Goal: Information Seeking & Learning: Check status

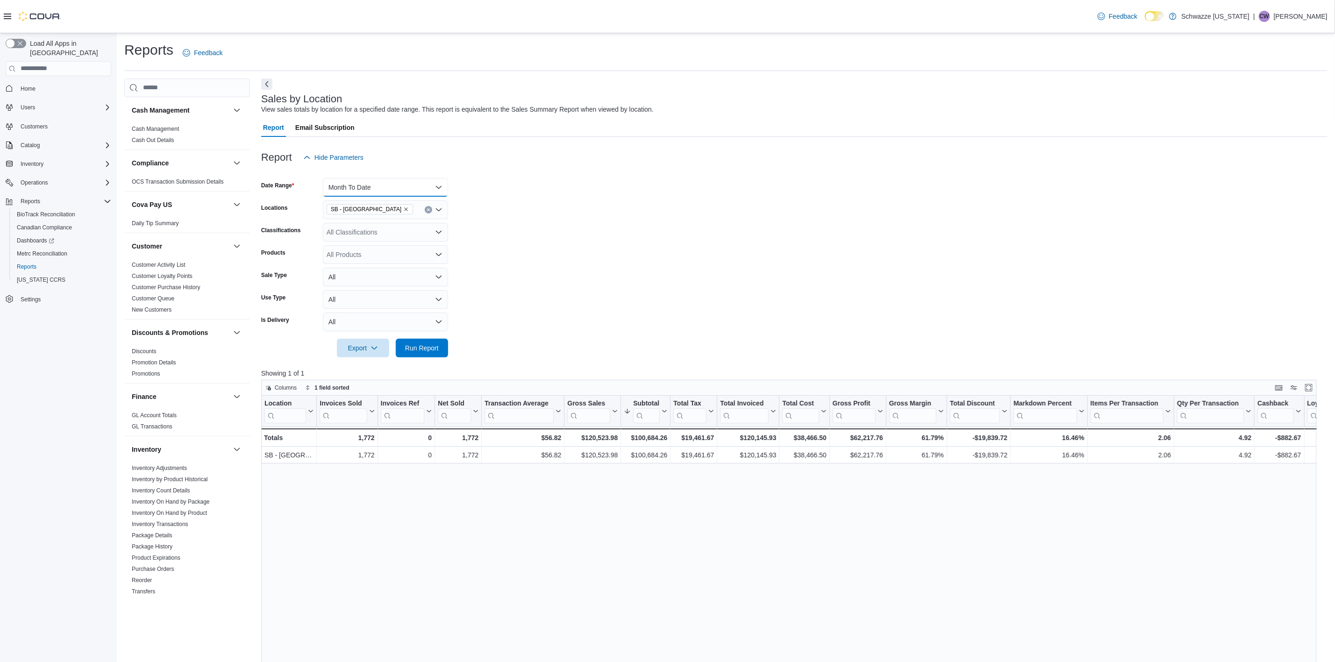
click at [376, 189] on button "Month To Date" at bounding box center [385, 187] width 125 height 19
click at [352, 232] on button "[DATE]" at bounding box center [385, 224] width 125 height 19
click at [433, 348] on span "Run Report" at bounding box center [422, 347] width 34 height 9
click at [365, 212] on span "SB - [GEOGRAPHIC_DATA]" at bounding box center [370, 209] width 78 height 9
click at [404, 210] on icon "Remove SB - Belmar from selection in this group" at bounding box center [406, 209] width 4 height 4
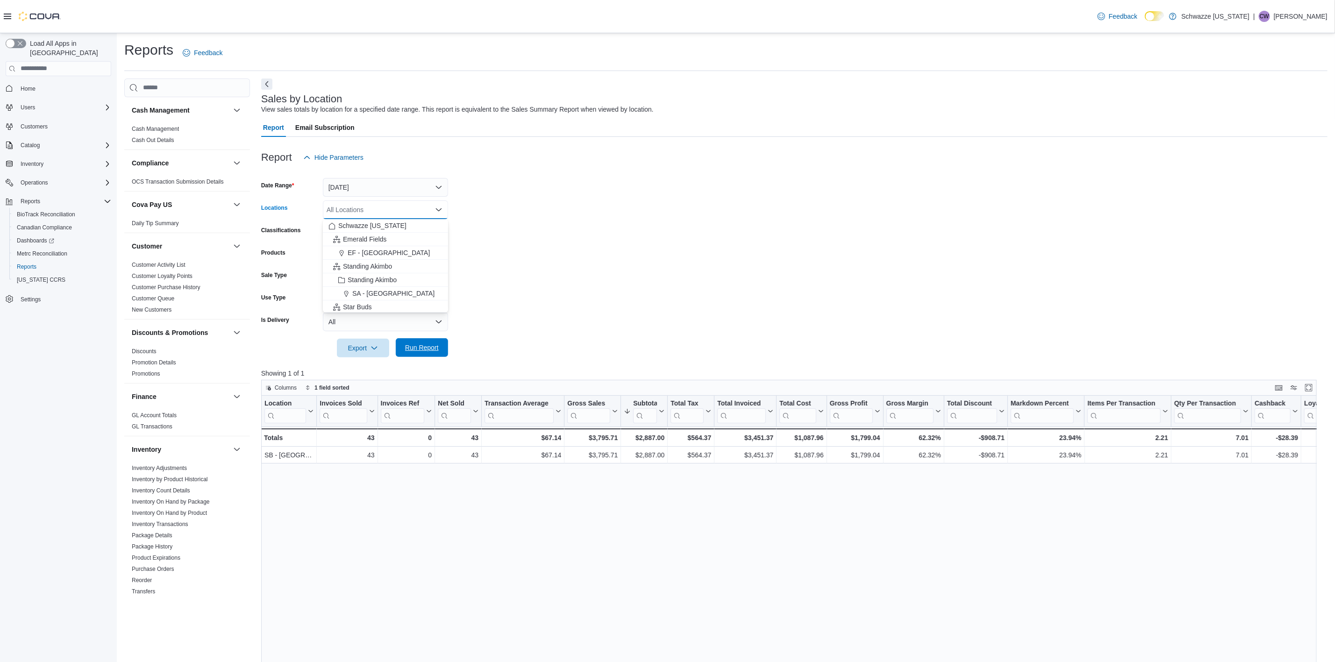
click at [425, 342] on span "Run Report" at bounding box center [421, 347] width 41 height 19
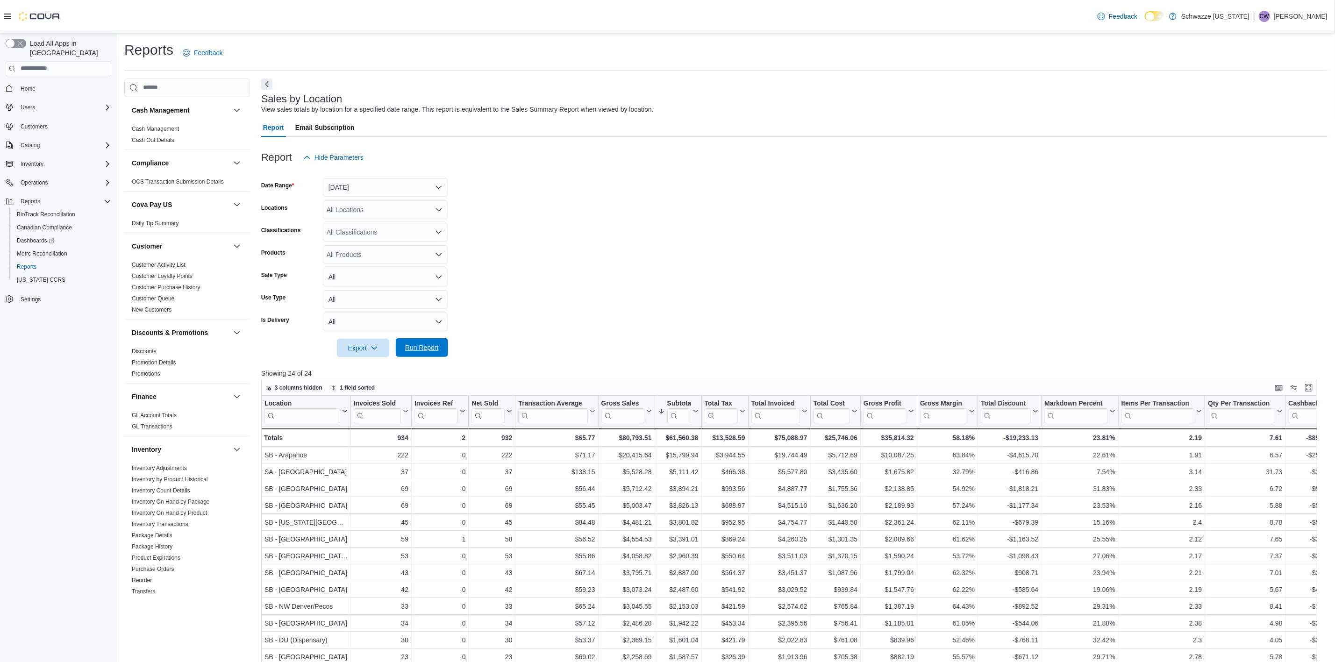
click at [428, 348] on span "Run Report" at bounding box center [422, 347] width 34 height 9
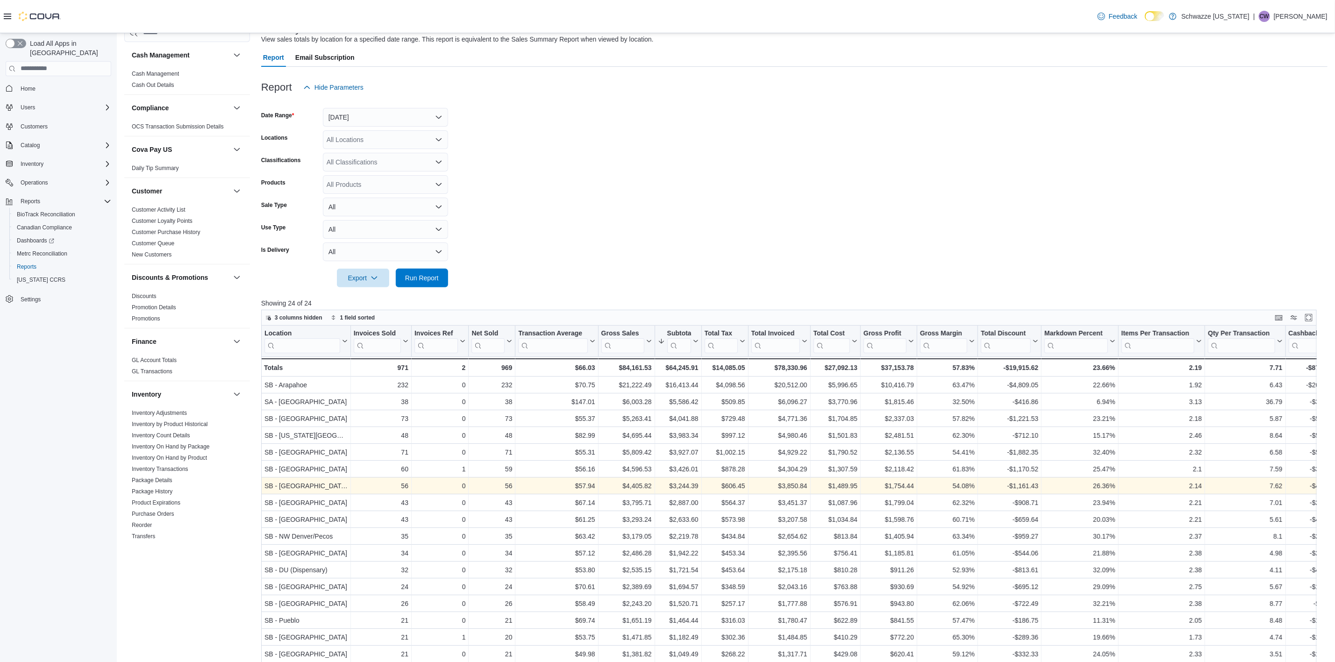
scroll to position [140, 0]
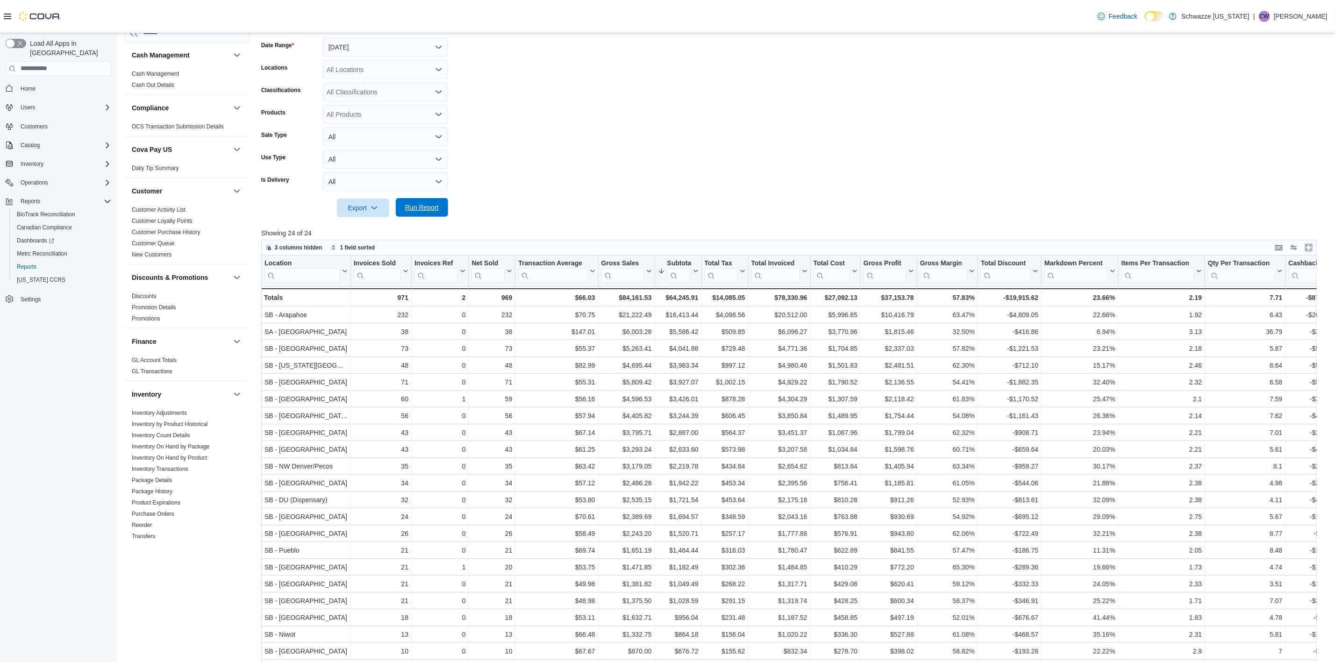
click at [430, 209] on span "Run Report" at bounding box center [422, 207] width 34 height 9
click at [423, 209] on span "Run Report" at bounding box center [422, 207] width 34 height 9
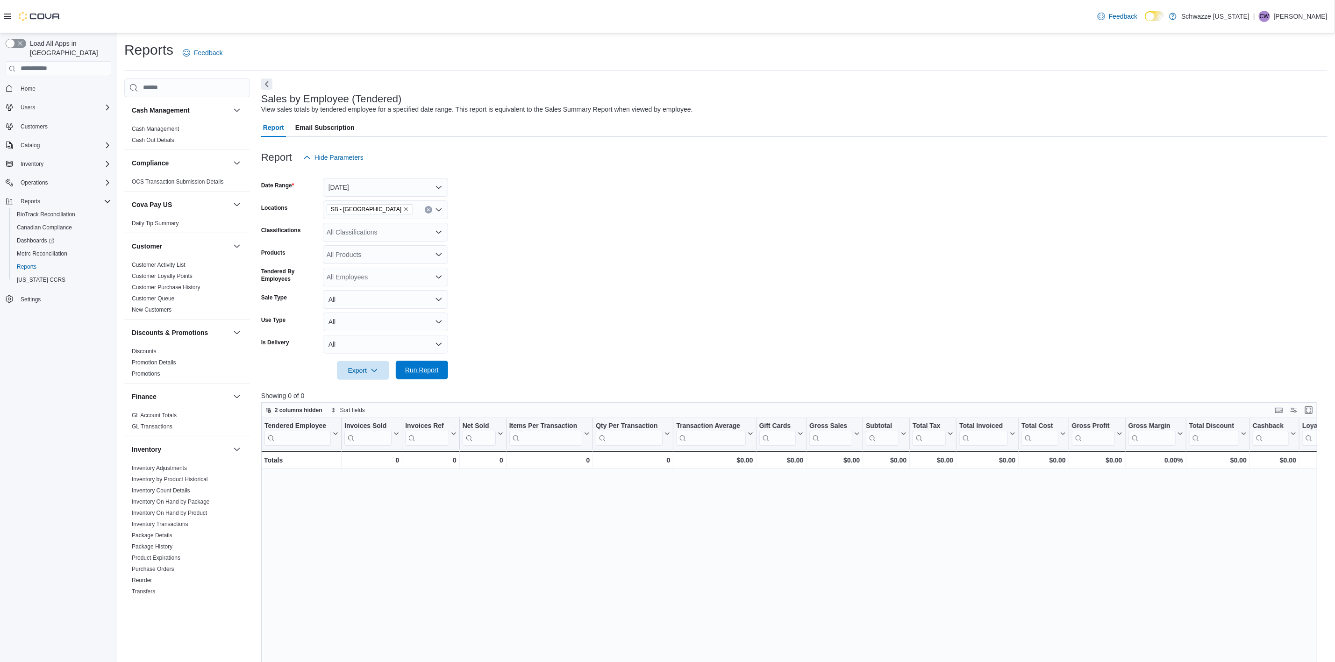
click at [424, 370] on span "Run Report" at bounding box center [422, 369] width 34 height 9
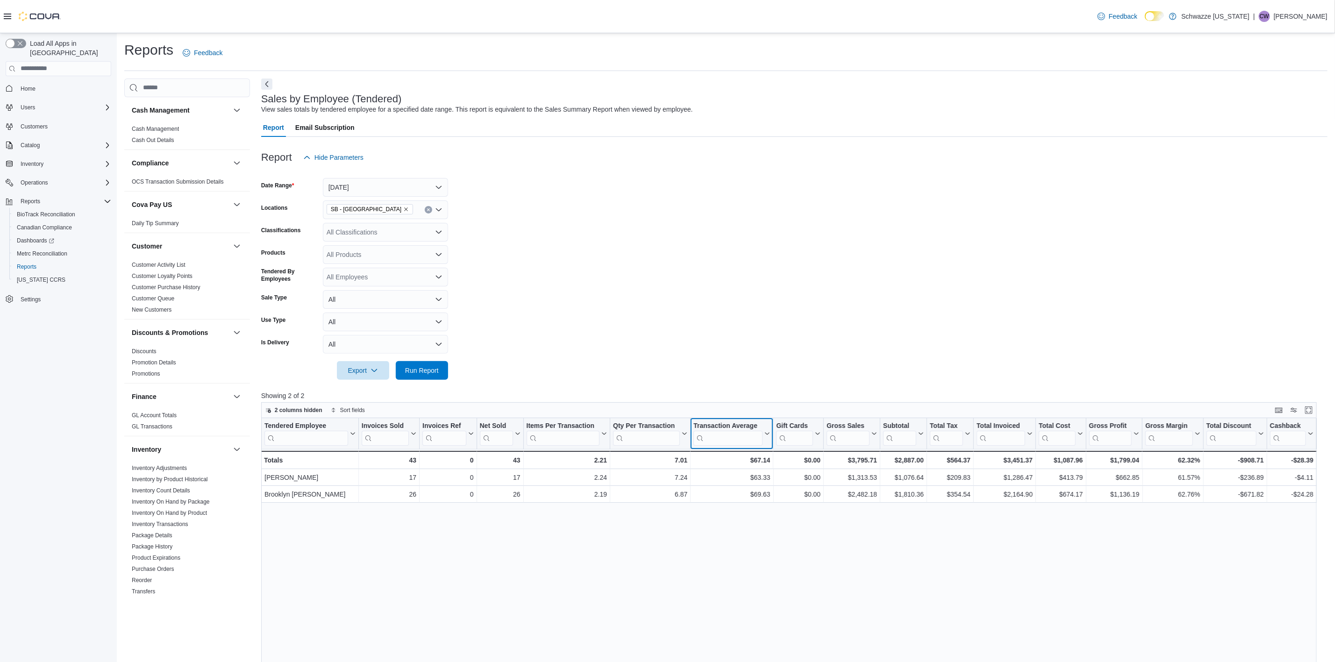
click at [764, 436] on icon at bounding box center [765, 434] width 7 height 6
click at [740, 480] on span "Sort High-Low" at bounding box center [738, 479] width 36 height 7
click at [425, 372] on span "Run Report" at bounding box center [422, 369] width 34 height 9
click at [422, 362] on span "Run Report" at bounding box center [421, 370] width 41 height 19
click at [425, 377] on span "Run Report" at bounding box center [421, 370] width 41 height 19
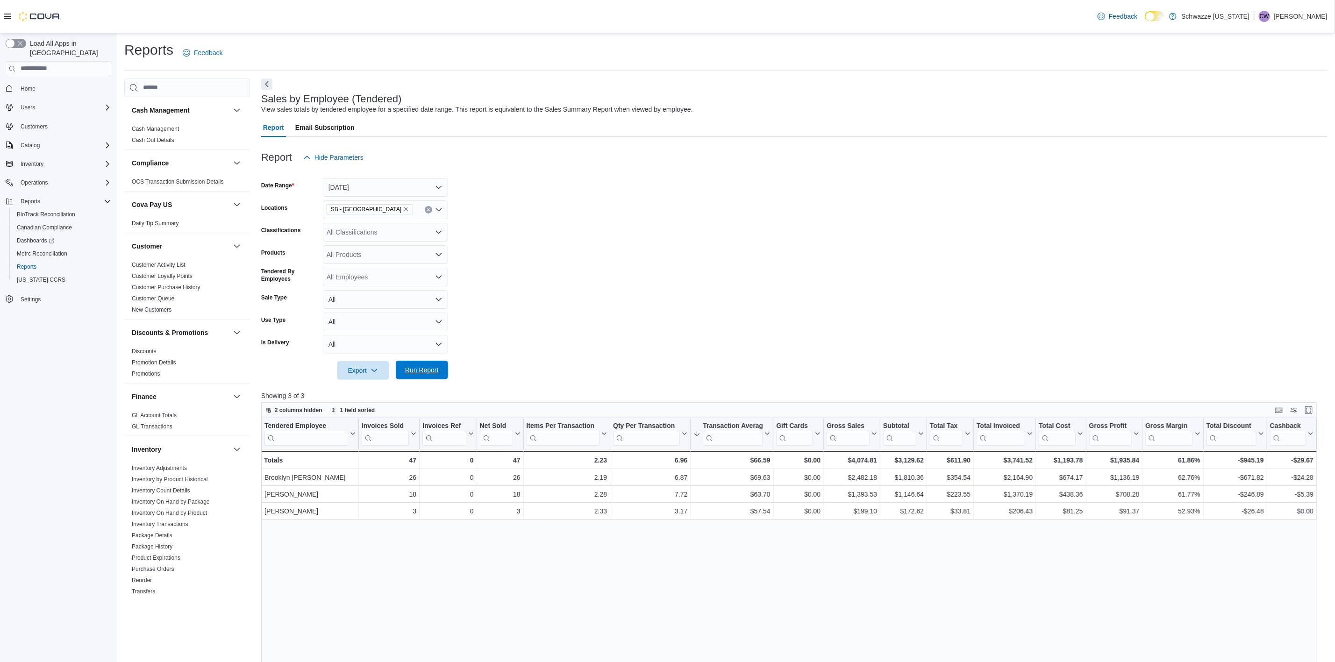
click at [426, 361] on div "Export Run Report" at bounding box center [354, 370] width 187 height 19
click at [427, 367] on span "Run Report" at bounding box center [422, 369] width 34 height 9
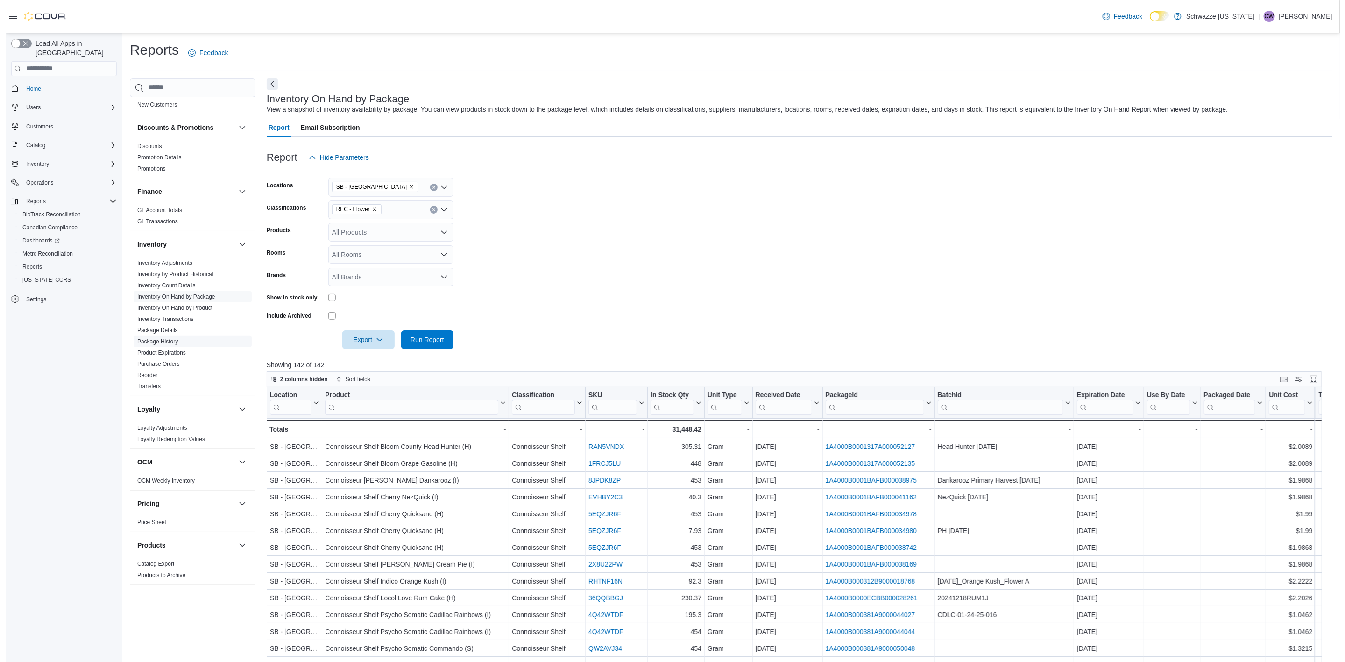
scroll to position [210, 0]
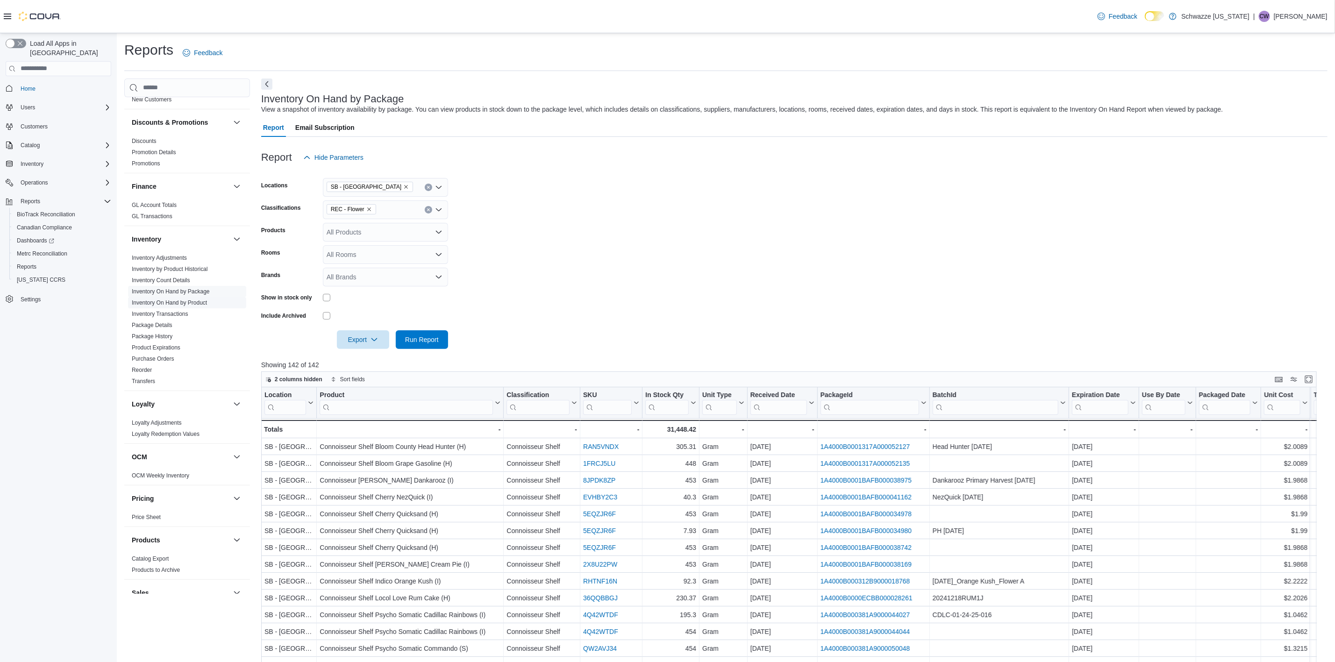
click at [188, 301] on link "Inventory On Hand by Product" at bounding box center [169, 302] width 75 height 7
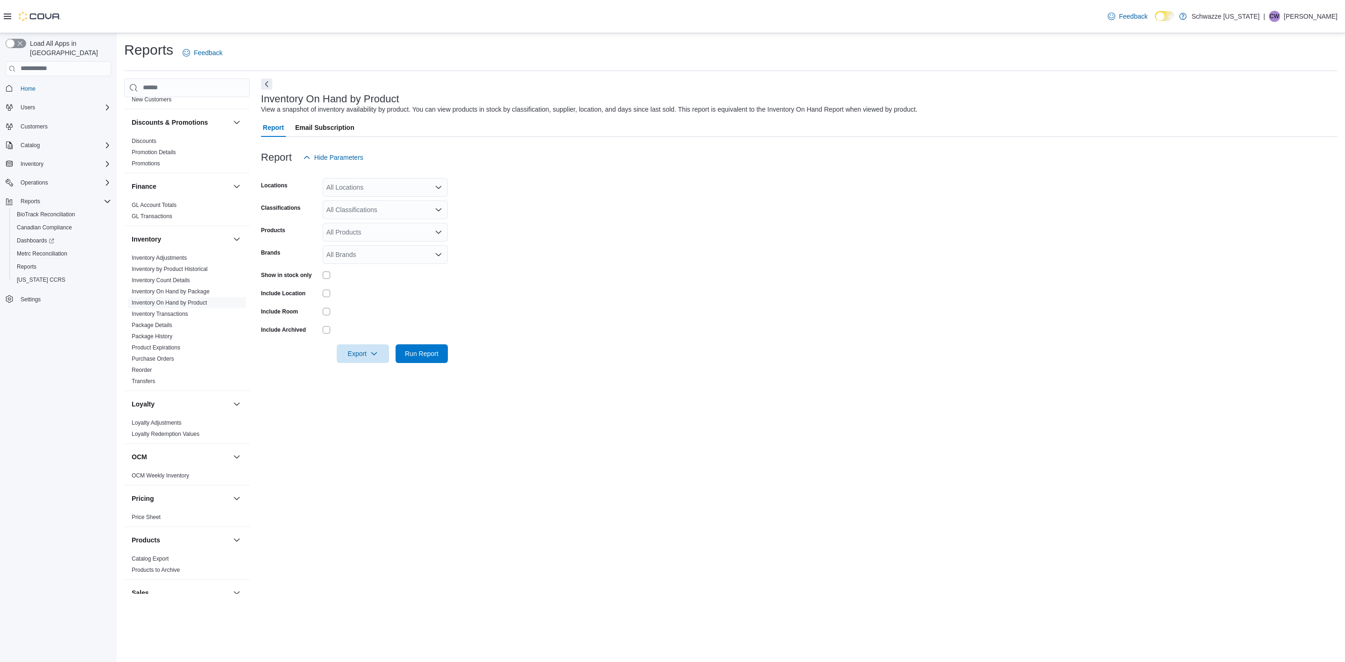
click at [394, 183] on div "All Locations" at bounding box center [385, 187] width 125 height 19
click at [382, 253] on span "SB - [GEOGRAPHIC_DATA]" at bounding box center [389, 254] width 83 height 9
click at [526, 256] on form "Locations SB - Belmar Combo box. Selected. SB - Belmar. Press Backspace to dele…" at bounding box center [799, 265] width 1077 height 196
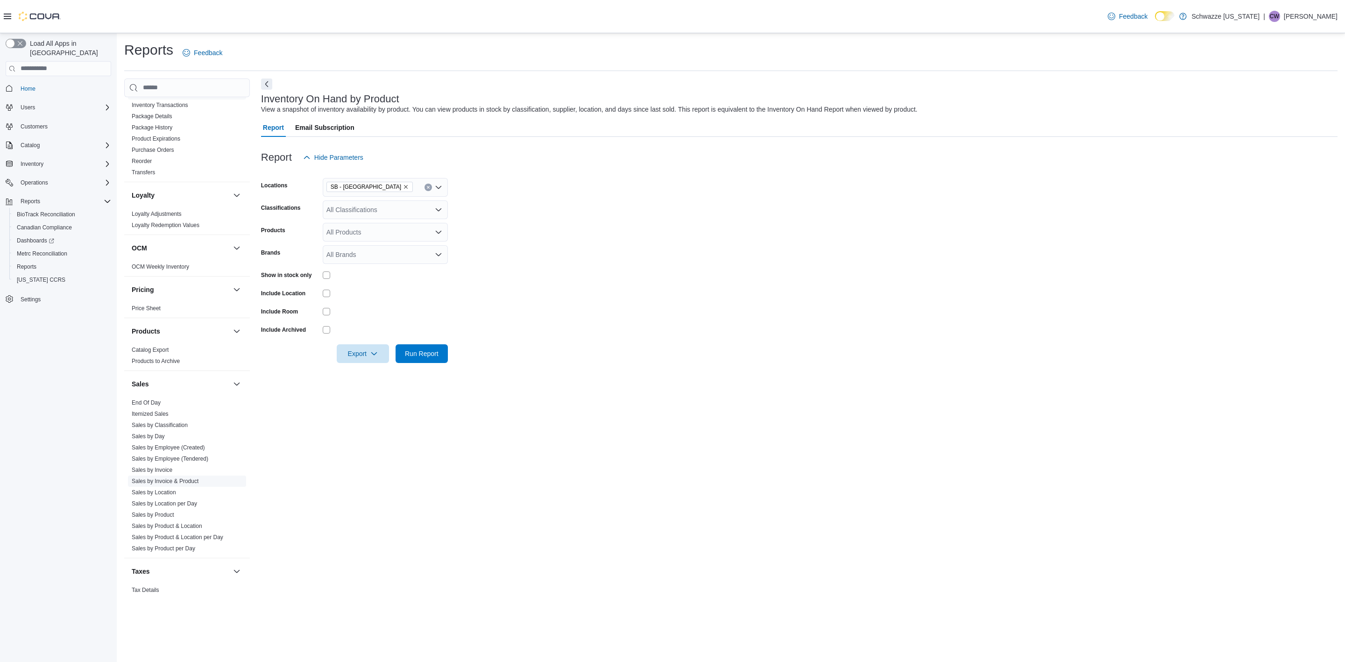
scroll to position [420, 0]
click at [167, 516] on link "Sales by Product" at bounding box center [153, 513] width 43 height 7
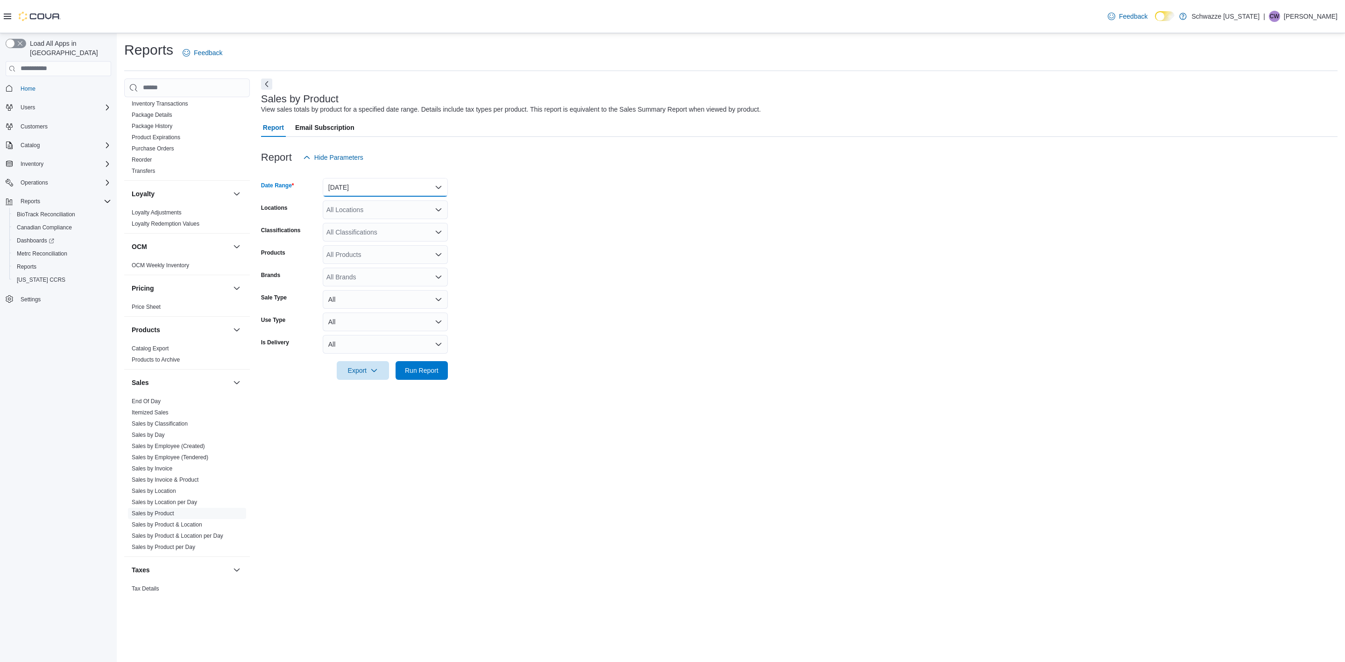
click at [377, 184] on button "[DATE]" at bounding box center [385, 187] width 125 height 19
click at [365, 223] on span "[DATE]" at bounding box center [391, 224] width 107 height 11
click at [357, 210] on div "All Locations" at bounding box center [385, 209] width 125 height 19
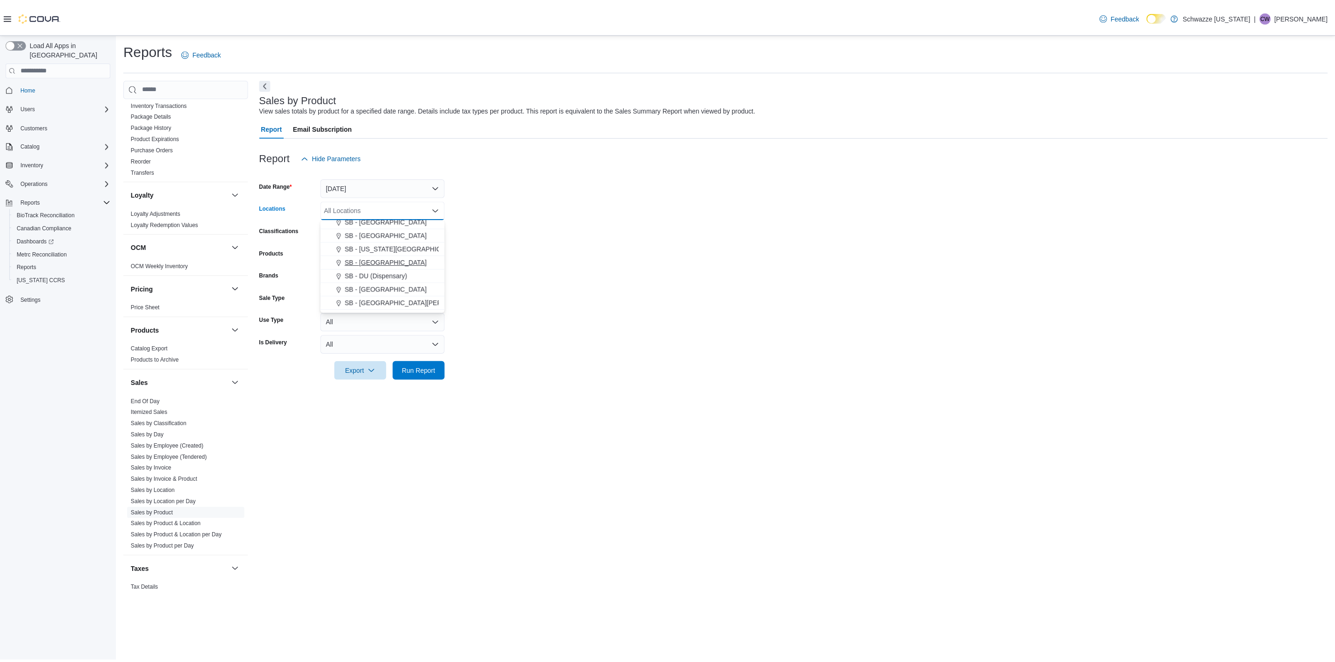
scroll to position [70, 0]
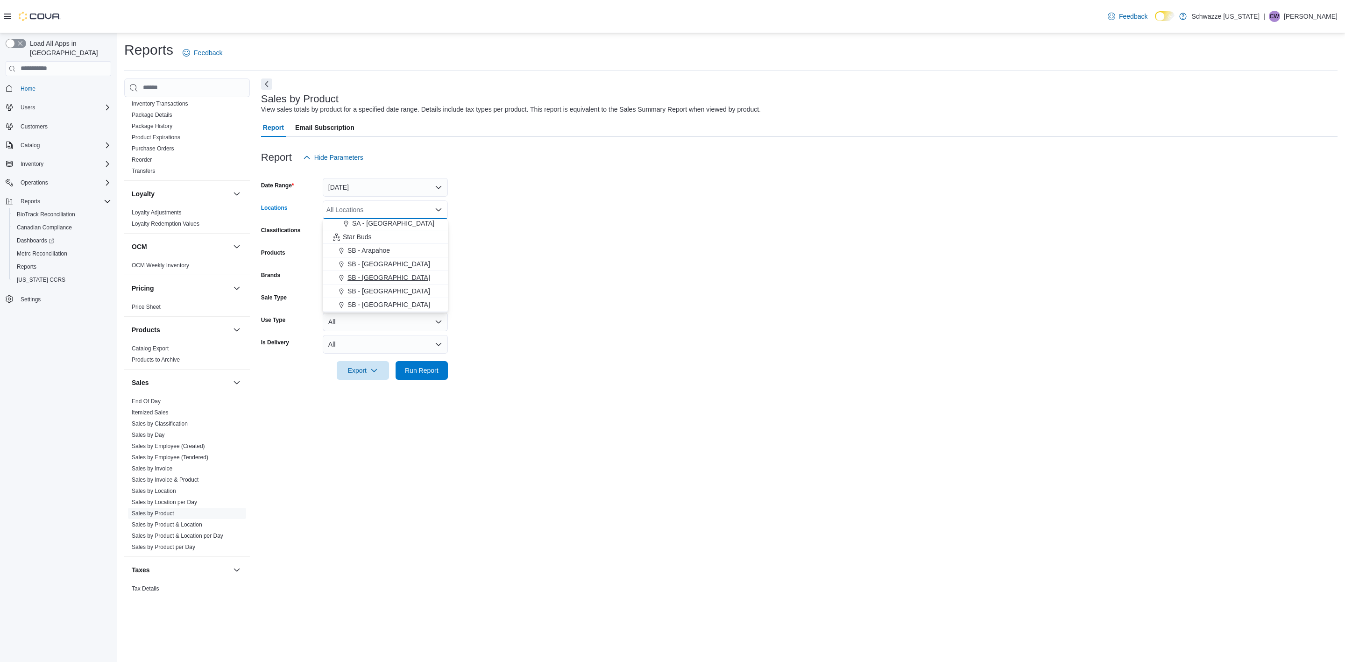
click at [376, 276] on span "SB - [GEOGRAPHIC_DATA]" at bounding box center [389, 277] width 83 height 9
click at [589, 397] on div "Sales by Product View sales totals by product for a specified date range. Detai…" at bounding box center [799, 335] width 1077 height 515
click at [384, 236] on div "All Classifications" at bounding box center [385, 232] width 125 height 19
click at [385, 264] on div "REC - Flower" at bounding box center [385, 261] width 114 height 9
click at [417, 371] on span "Run Report" at bounding box center [422, 369] width 34 height 9
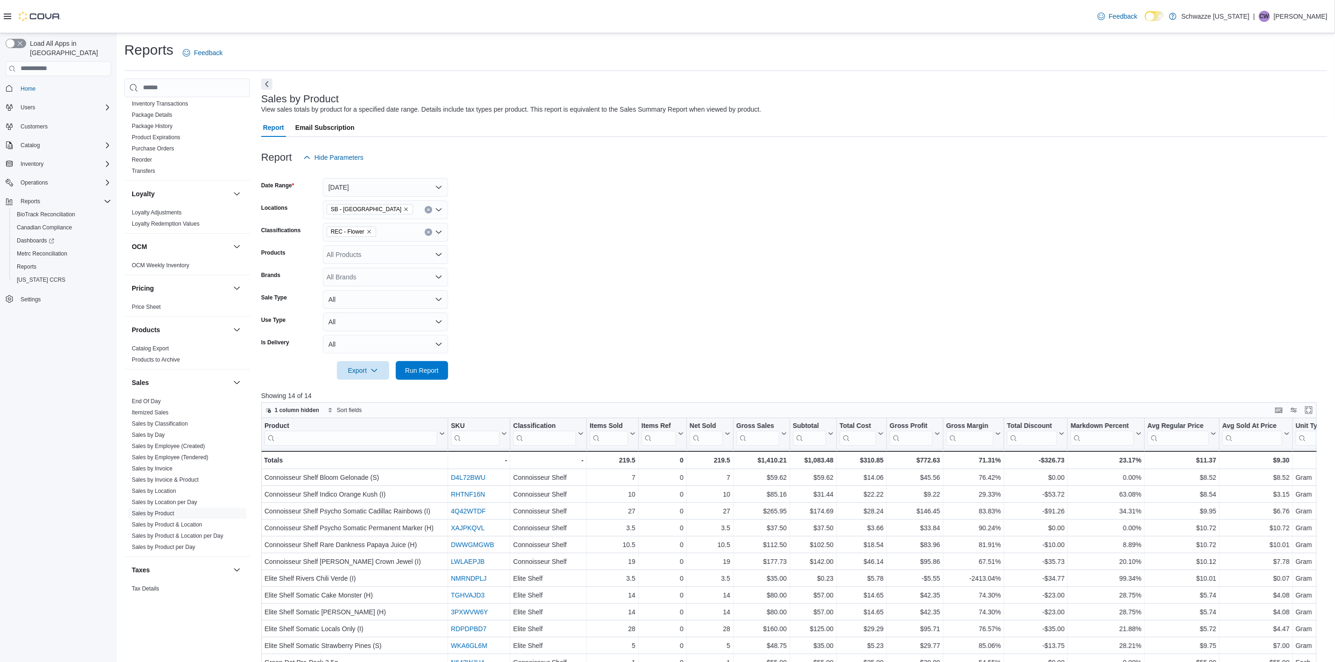
click at [603, 251] on form "Date Range Today Locations SB - Belmar Classifications REC - Flower Products Al…" at bounding box center [794, 273] width 1066 height 213
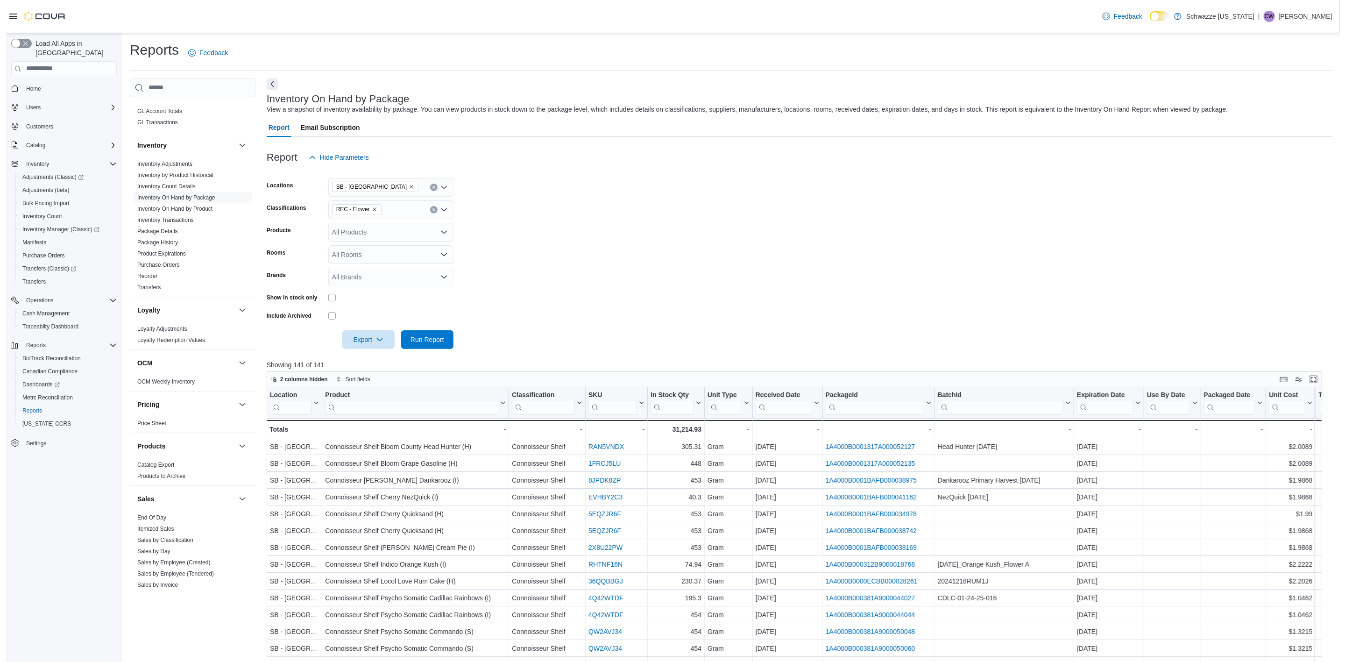
scroll to position [490, 0]
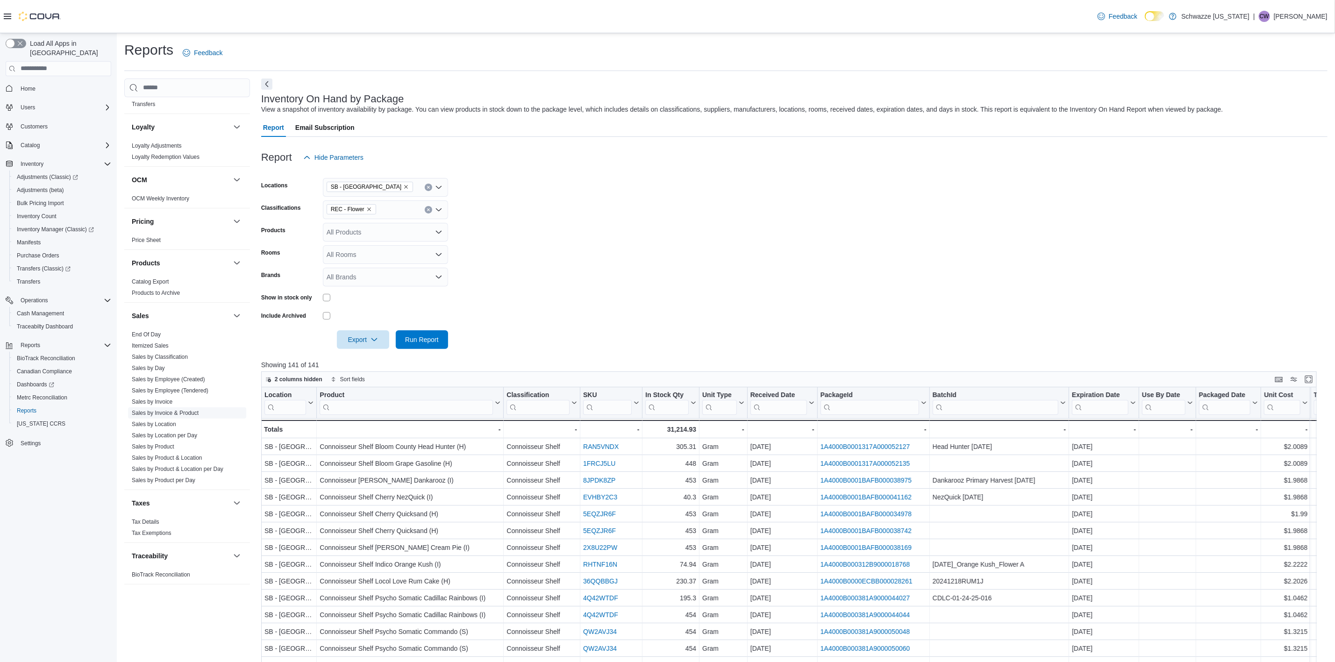
click at [184, 412] on link "Sales by Invoice & Product" at bounding box center [165, 413] width 67 height 7
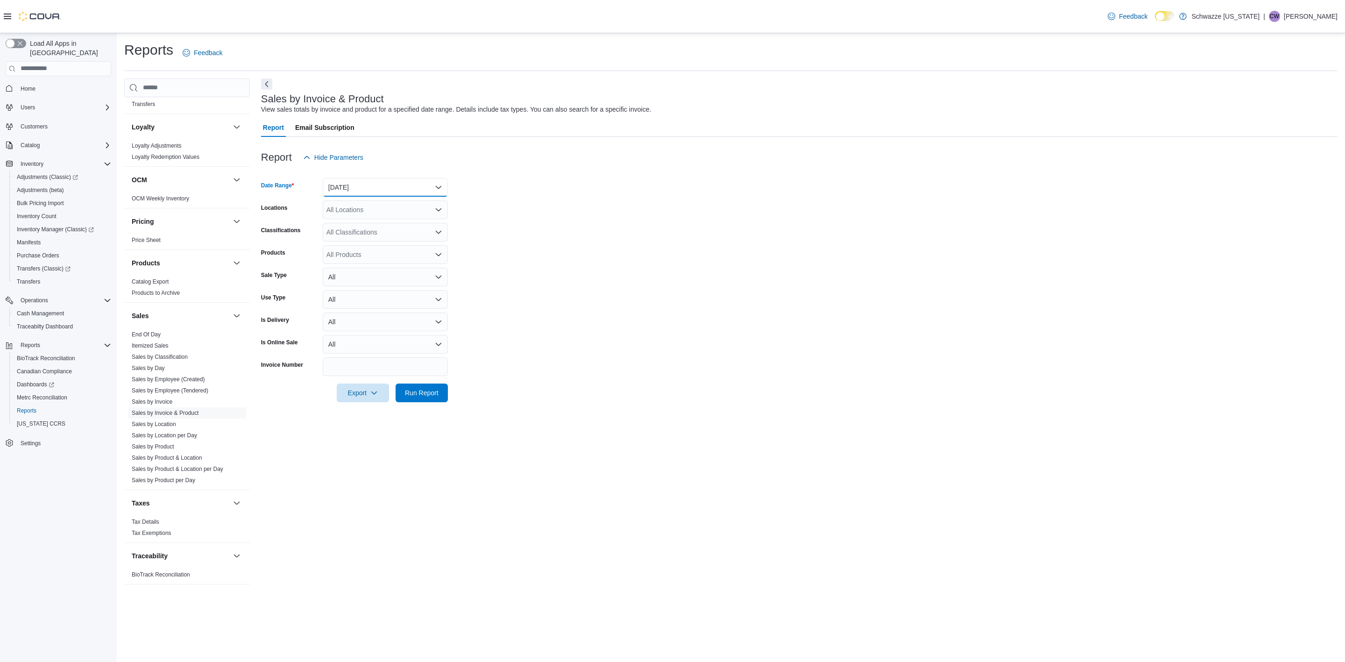
click at [391, 184] on button "[DATE]" at bounding box center [385, 187] width 125 height 19
click at [373, 227] on span "[DATE]" at bounding box center [391, 224] width 107 height 11
click at [390, 212] on div "All Locations" at bounding box center [385, 209] width 125 height 19
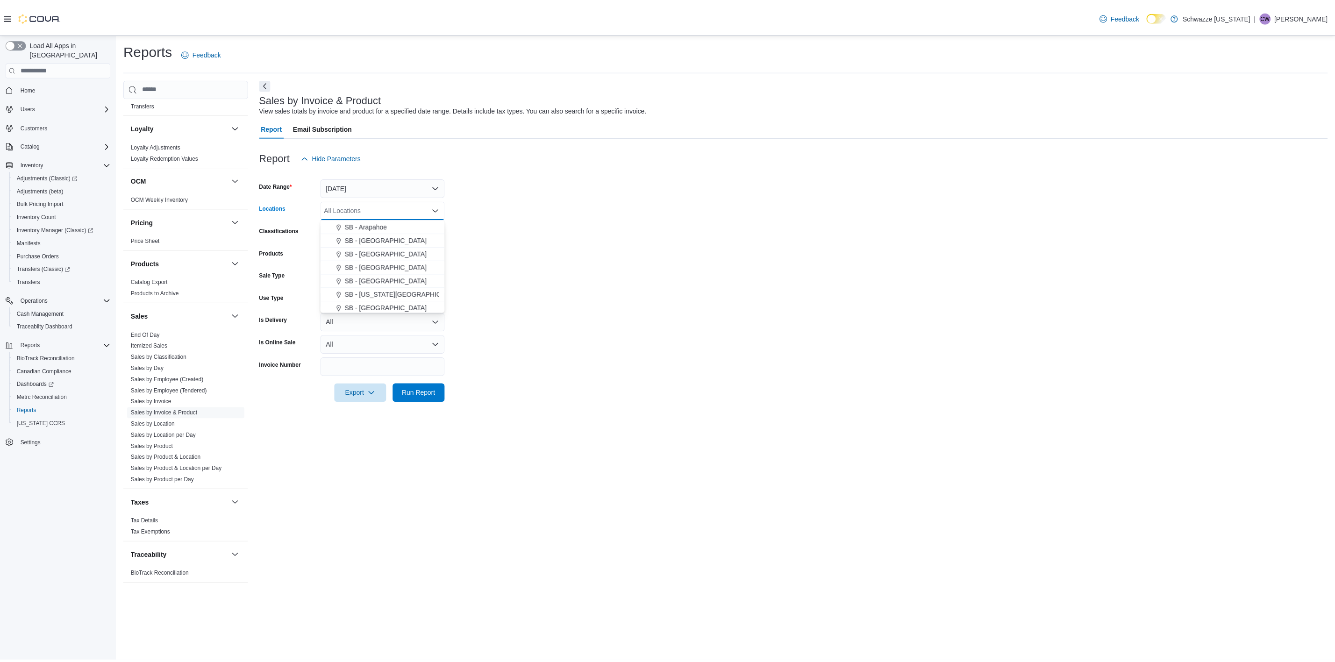
scroll to position [70, 0]
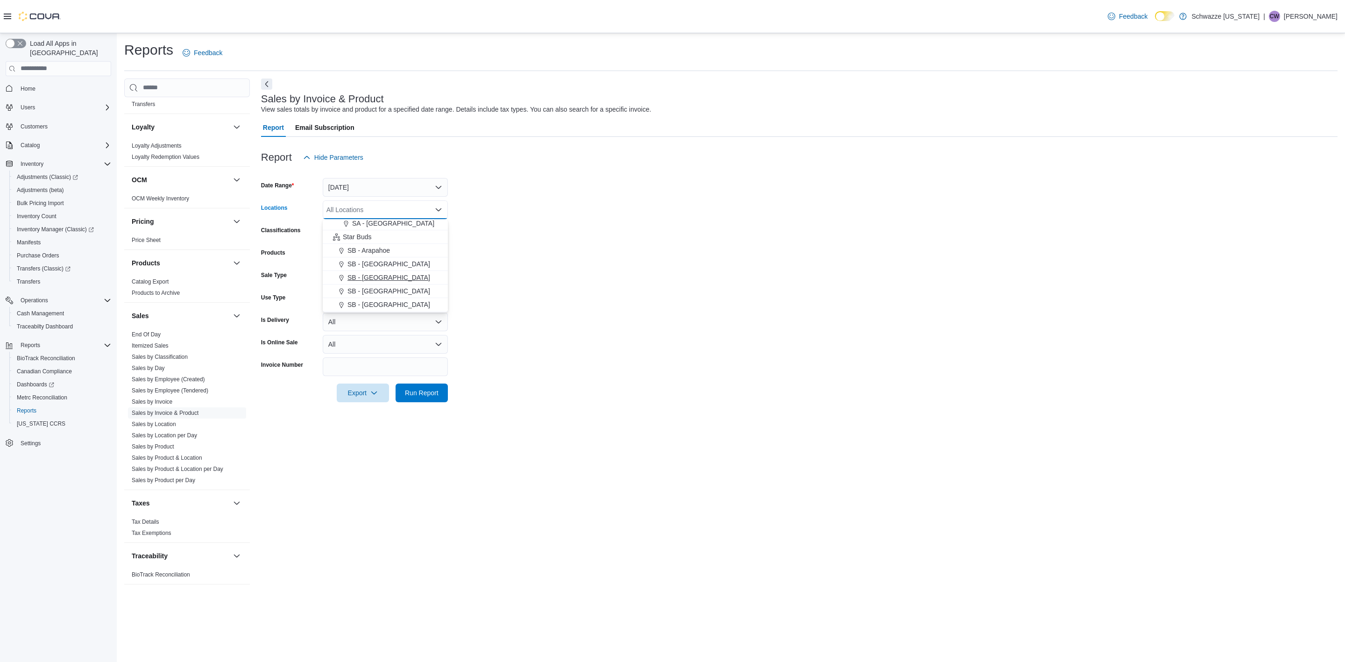
click at [373, 277] on span "SB - [GEOGRAPHIC_DATA]" at bounding box center [389, 277] width 83 height 9
click at [488, 312] on form "Date Range [DATE] Locations SB - Belmar Classifications All Classifications Pro…" at bounding box center [799, 284] width 1077 height 235
click at [426, 389] on span "Run Report" at bounding box center [422, 392] width 34 height 9
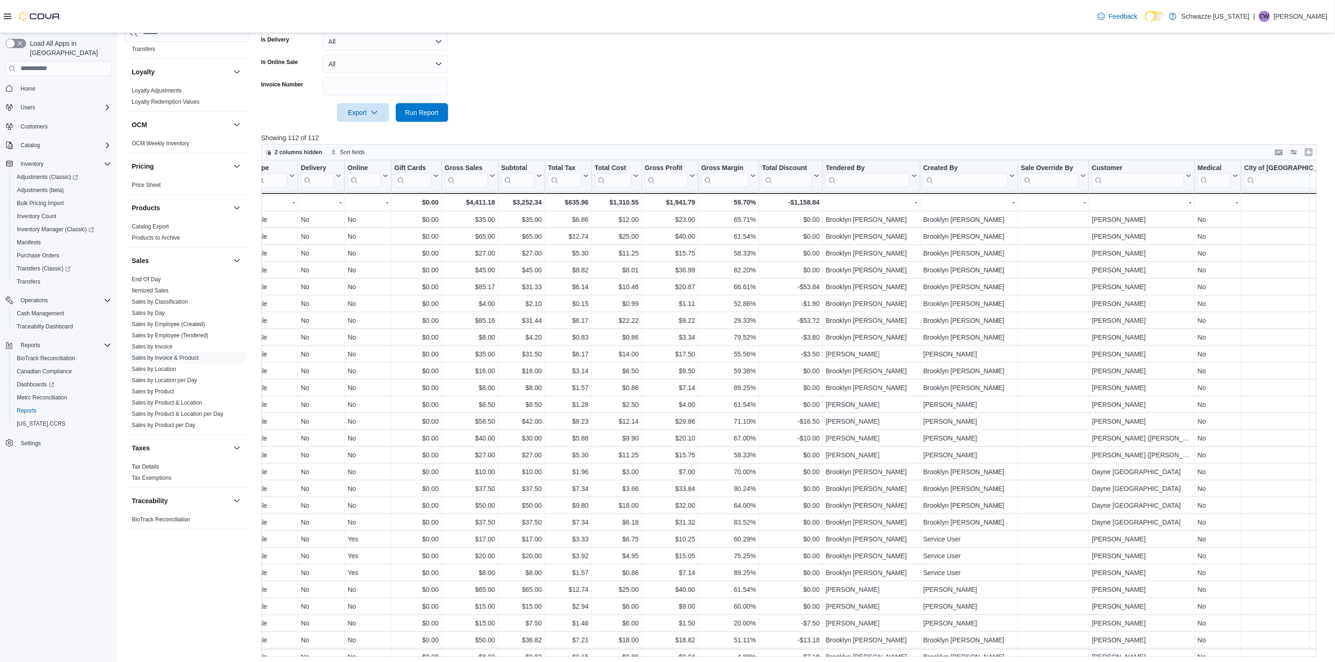
scroll to position [0, 732]
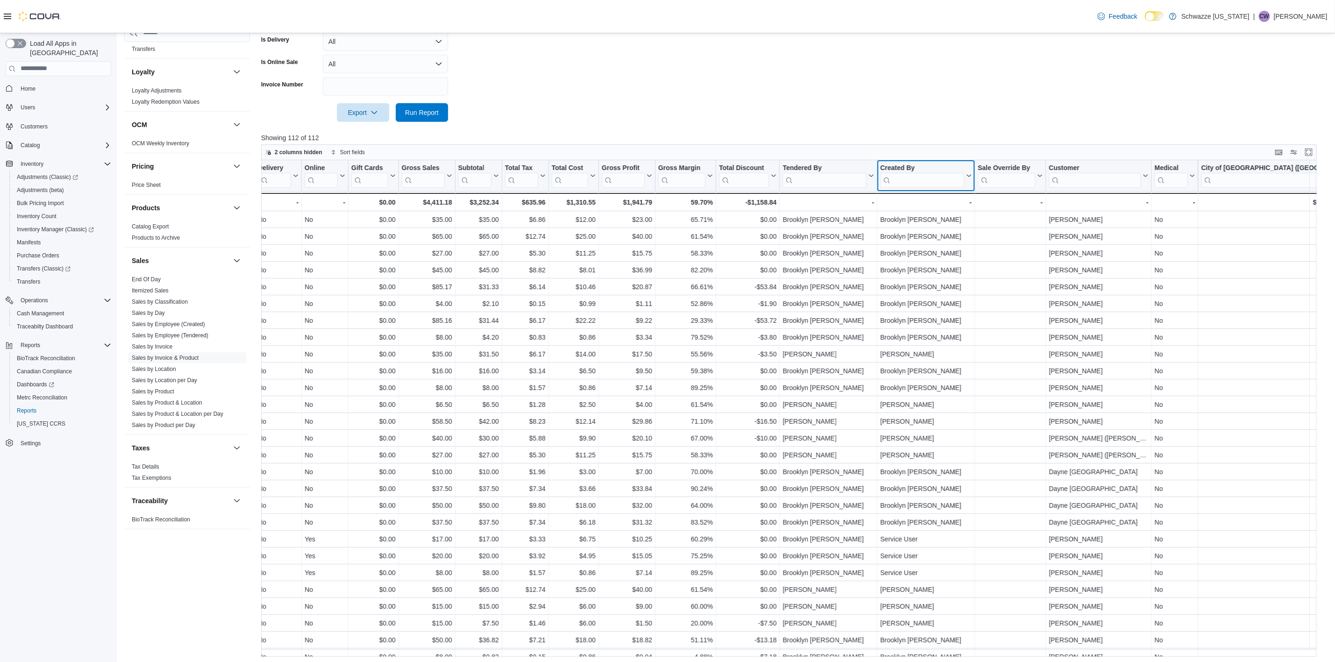
click at [902, 185] on input "search" at bounding box center [922, 179] width 84 height 15
click at [840, 181] on input "search" at bounding box center [824, 179] width 84 height 15
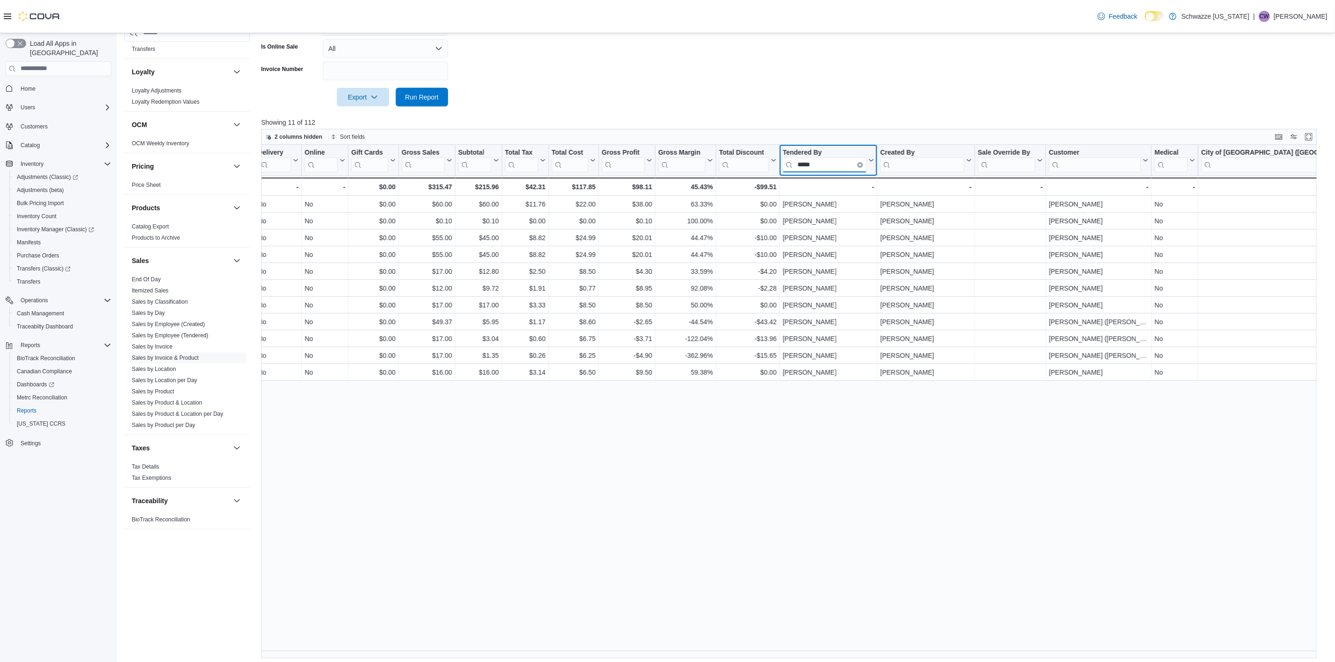
scroll to position [299, 0]
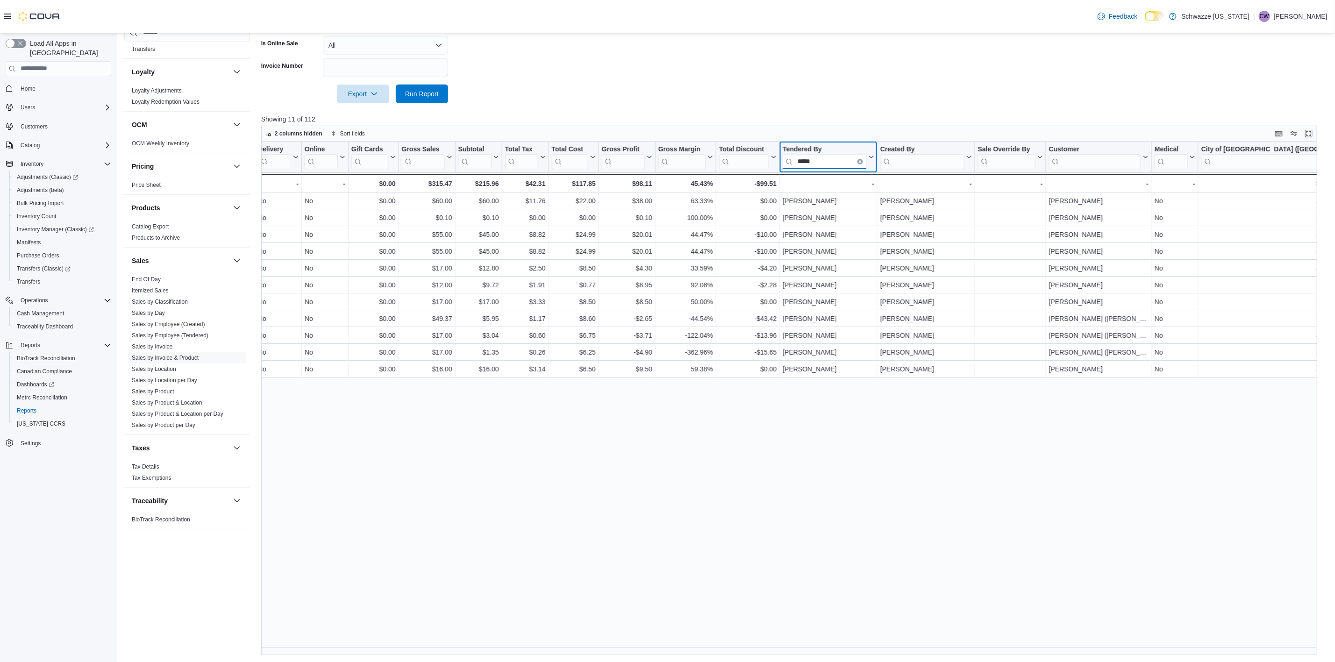
type input "*****"
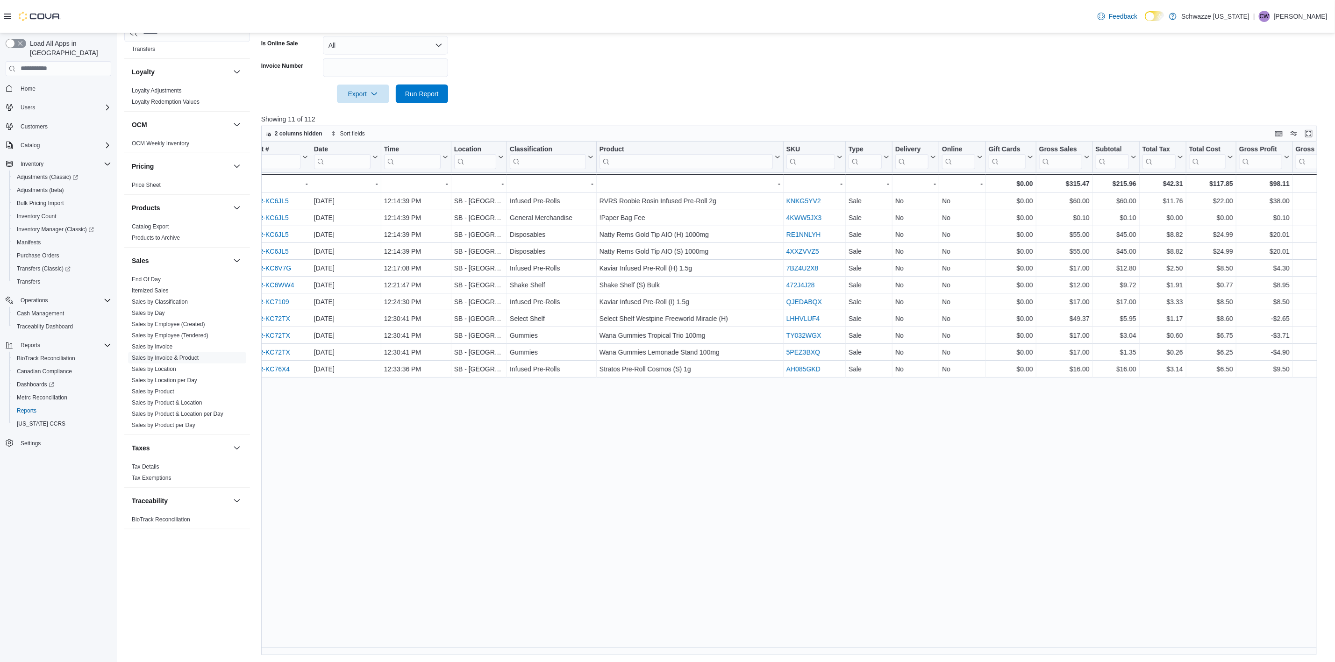
scroll to position [0, 92]
